Goal: Task Accomplishment & Management: Manage account settings

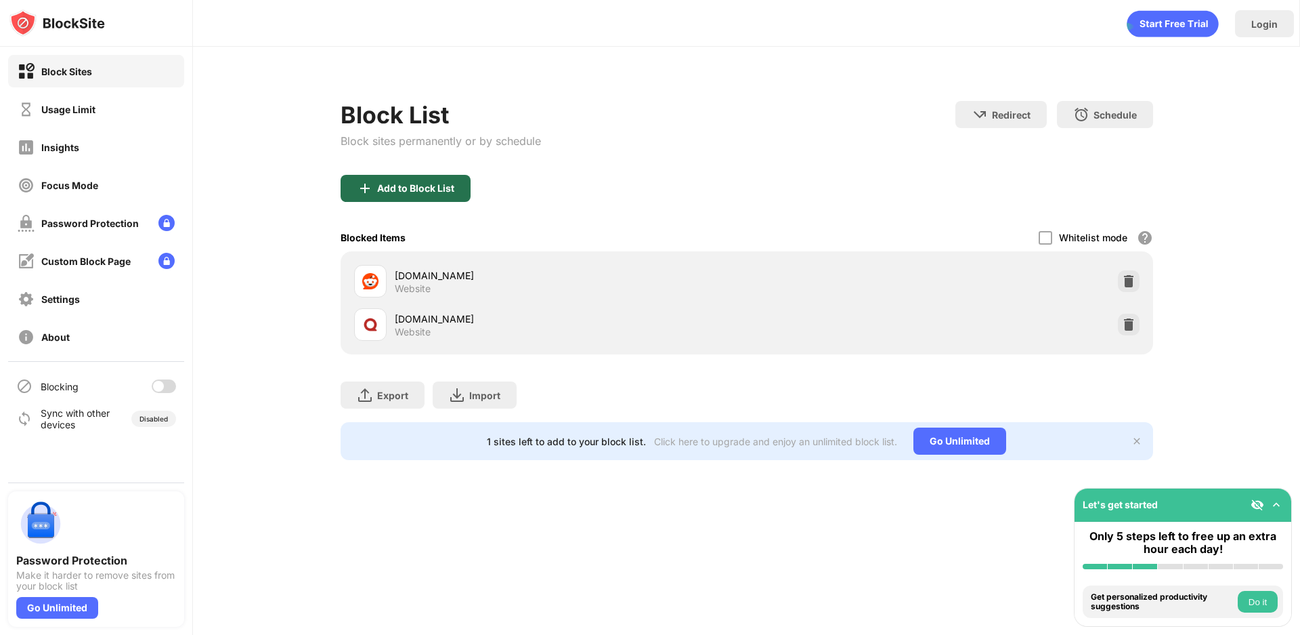
click at [416, 198] on div "Add to Block List" at bounding box center [406, 188] width 130 height 27
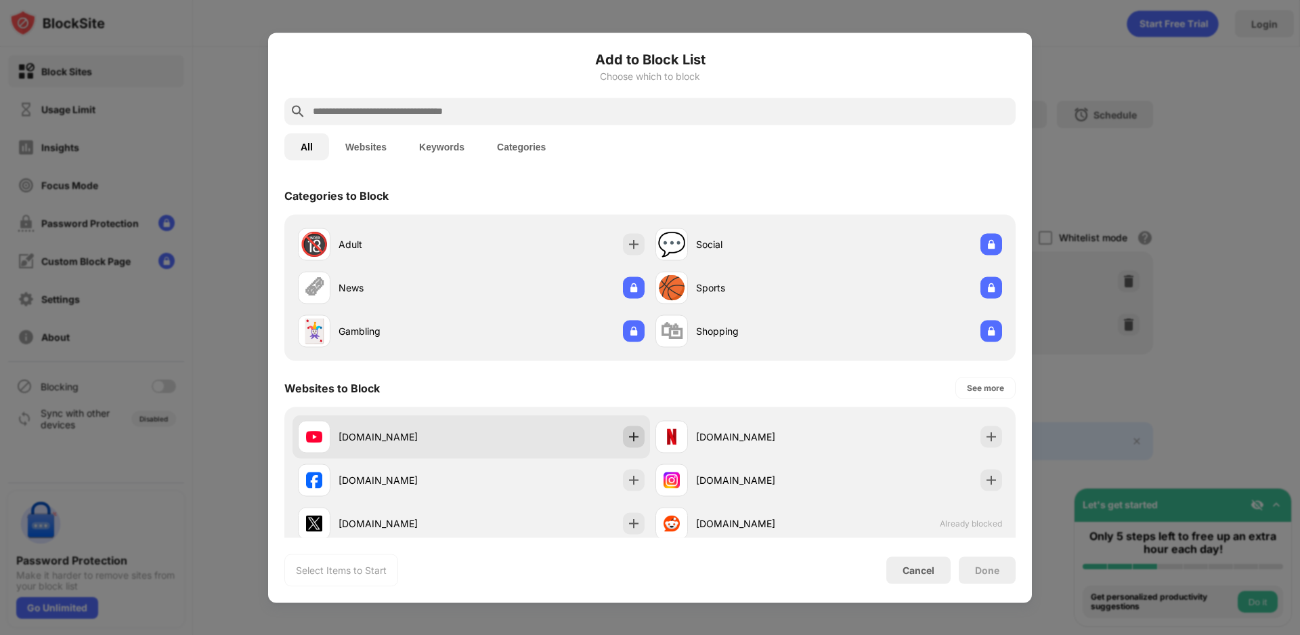
click at [627, 431] on img at bounding box center [634, 436] width 14 height 14
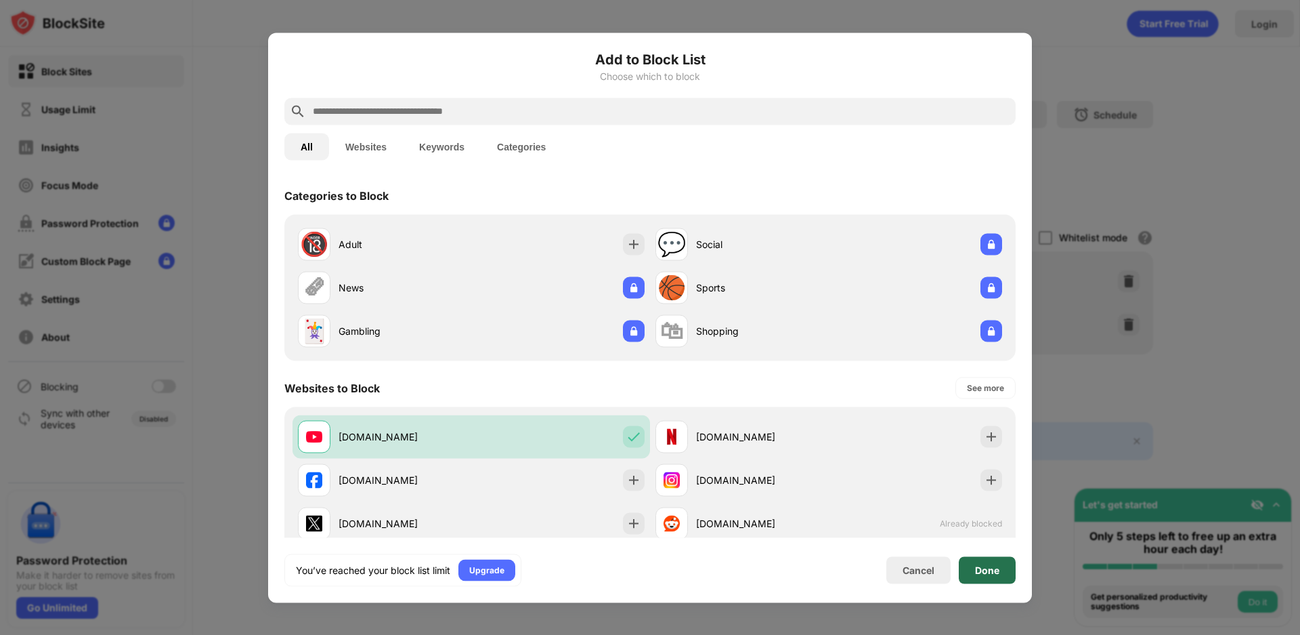
click at [977, 567] on div "Done" at bounding box center [987, 569] width 24 height 11
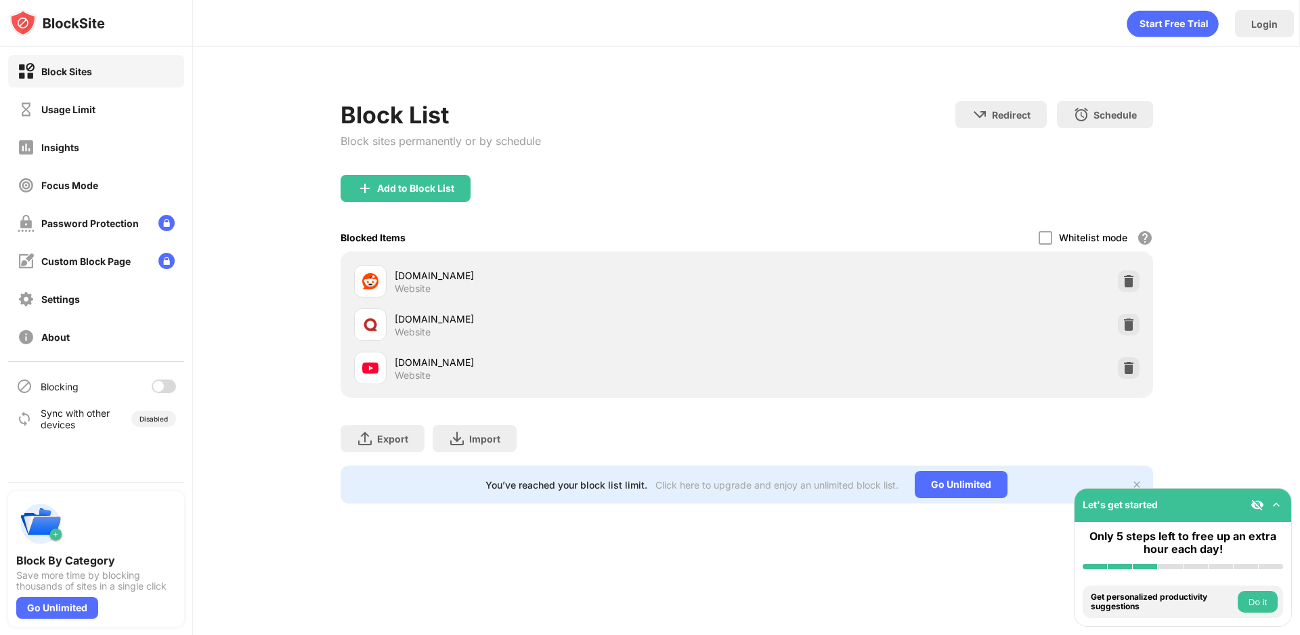
click at [154, 385] on div at bounding box center [158, 386] width 11 height 11
click at [169, 383] on div at bounding box center [169, 386] width 11 height 11
click at [1132, 362] on img at bounding box center [1129, 368] width 14 height 14
